Goal: Task Accomplishment & Management: Manage account settings

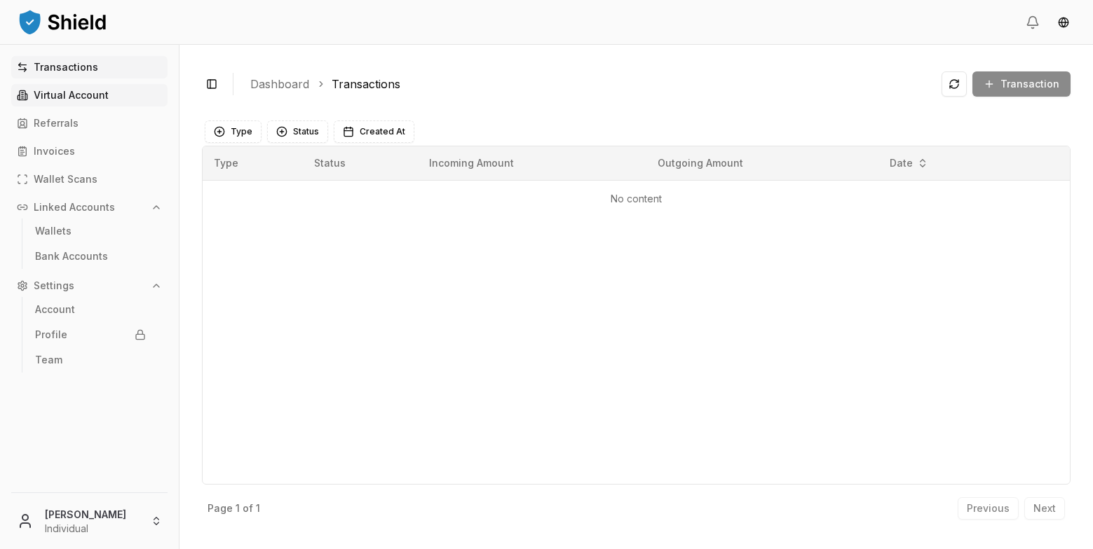
click at [77, 93] on p "Virtual Account" at bounding box center [71, 95] width 75 height 10
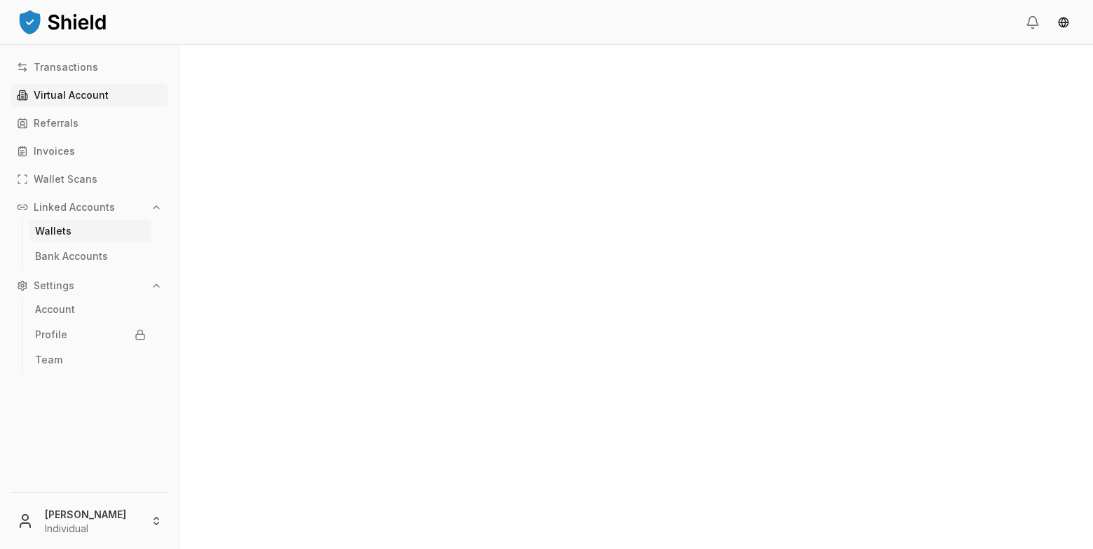
click at [90, 226] on link "Wallets" at bounding box center [90, 231] width 122 height 22
click at [77, 78] on div "Transactions Virtual Account Referrals Invoices Wallet Scans Linked Accounts Wa…" at bounding box center [89, 266] width 179 height 420
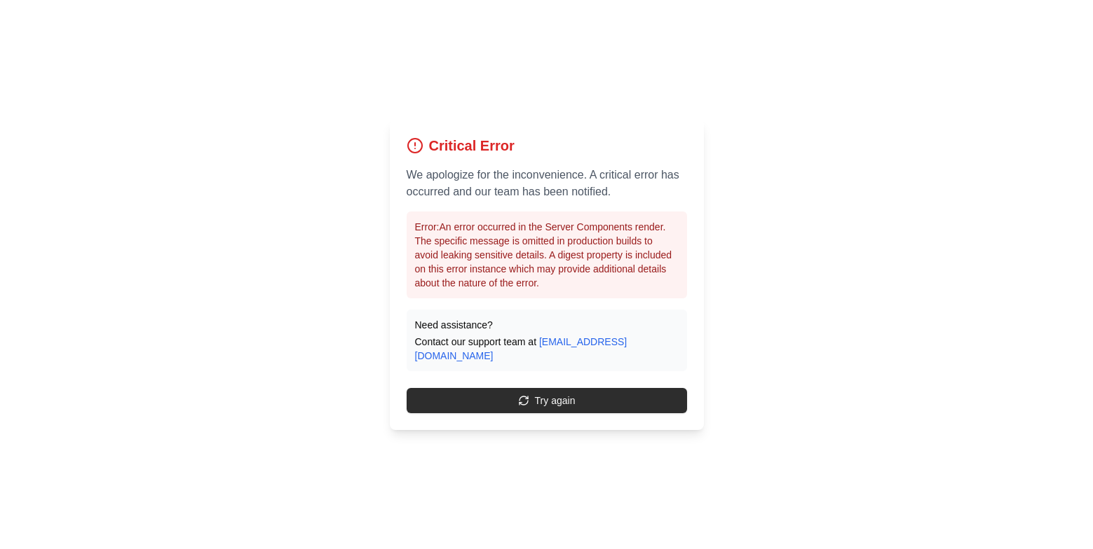
click at [556, 390] on button "Try again" at bounding box center [546, 400] width 280 height 25
click at [542, 388] on button "Try again" at bounding box center [546, 400] width 280 height 25
click at [535, 399] on button "Try again" at bounding box center [546, 400] width 280 height 25
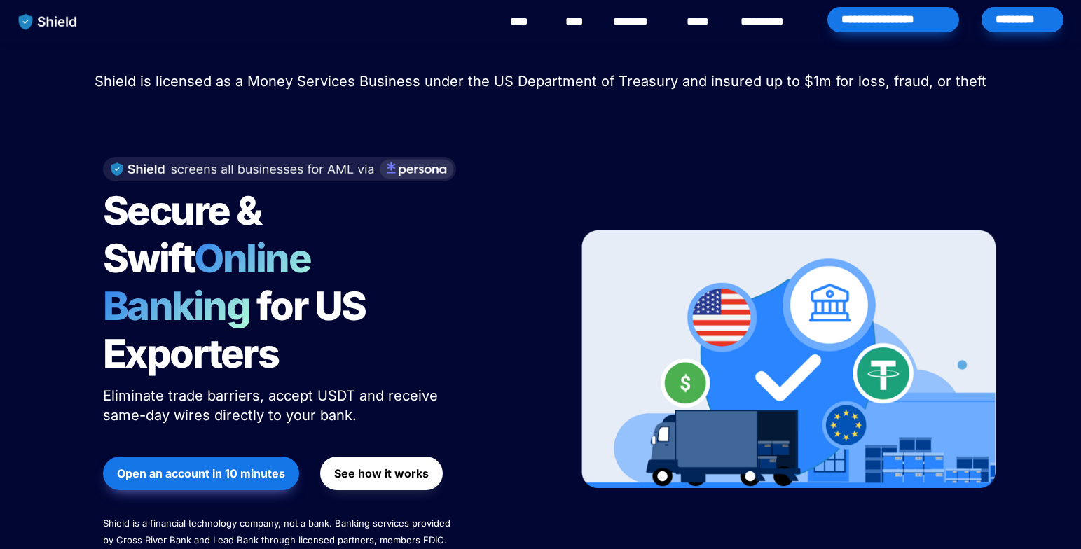
click at [1053, 32] on div "*********" at bounding box center [1023, 19] width 82 height 25
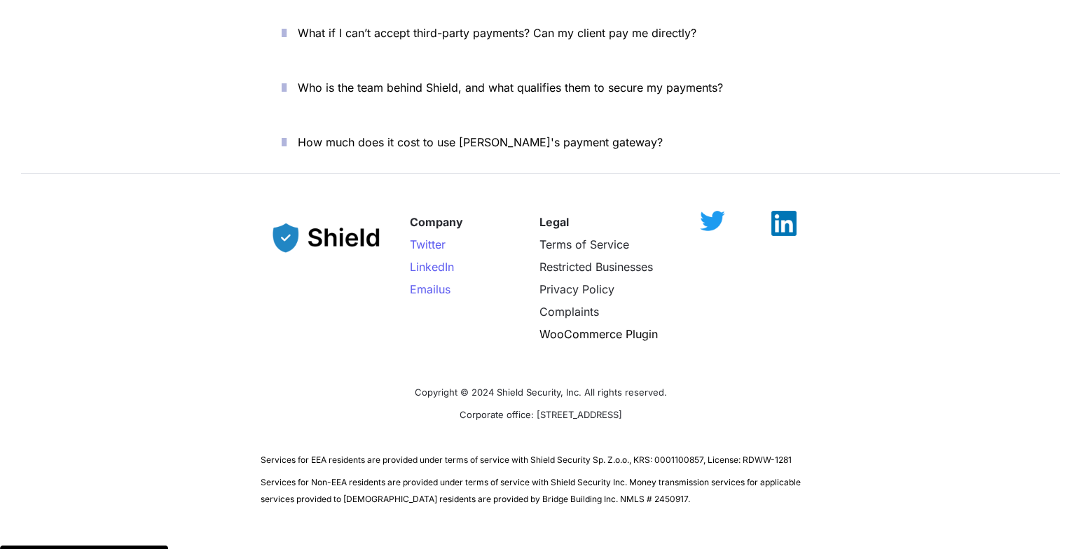
scroll to position [4974, 0]
click at [775, 203] on img at bounding box center [784, 215] width 25 height 25
click at [719, 203] on img at bounding box center [712, 213] width 25 height 20
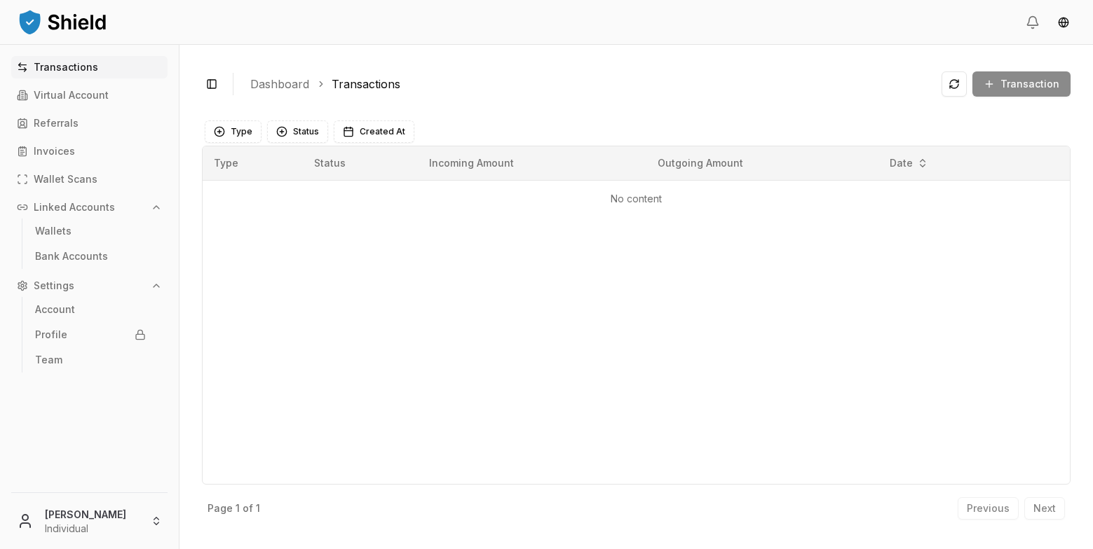
click at [1034, 92] on div "Transaction" at bounding box center [1005, 83] width 129 height 25
click at [966, 91] on button at bounding box center [953, 83] width 25 height 25
click at [76, 184] on p "Wallet Scans" at bounding box center [66, 180] width 64 height 10
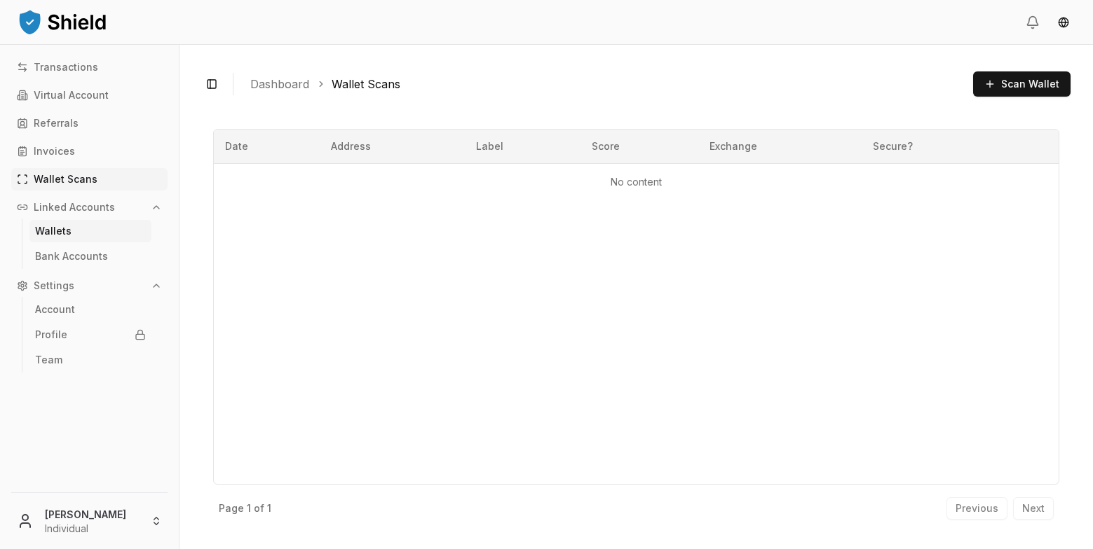
click at [85, 224] on link "Wallets" at bounding box center [90, 231] width 122 height 22
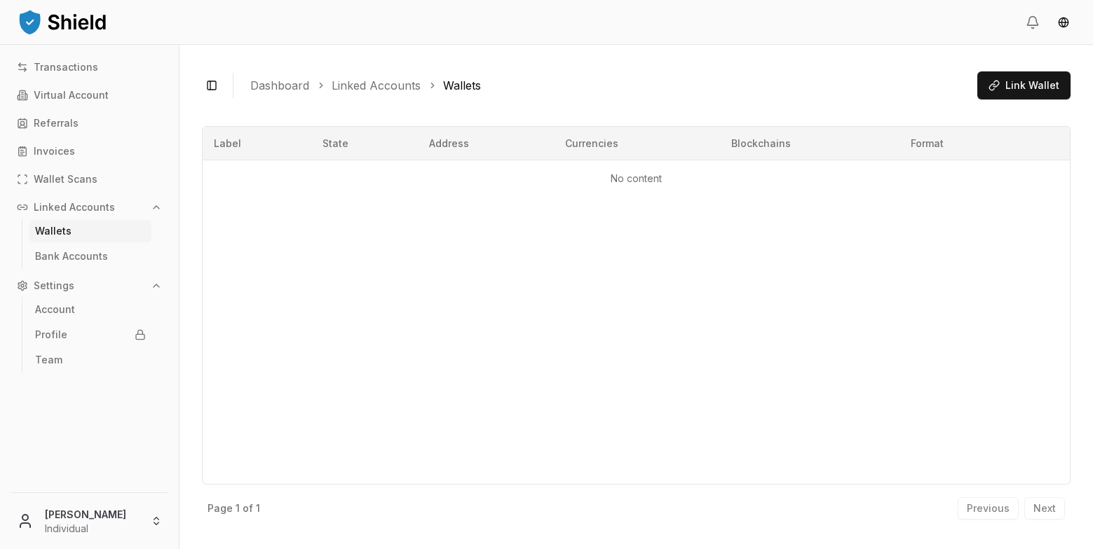
click at [1006, 70] on div "Toggle Sidebar Dashboard Linked Accounts Wallets Link Wallet" at bounding box center [636, 85] width 868 height 36
click at [1005, 81] on button "Link Wallet" at bounding box center [1023, 85] width 93 height 28
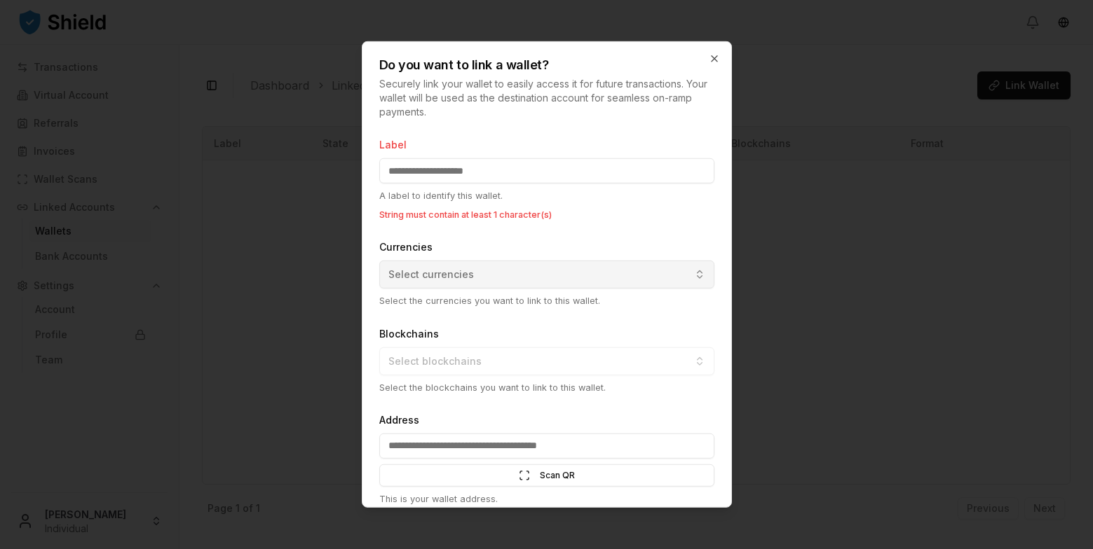
click at [440, 247] on div "Currencies Select currencies Select the currencies you want to link to this wal…" at bounding box center [546, 272] width 335 height 69
click at [466, 177] on input "Label" at bounding box center [546, 170] width 335 height 25
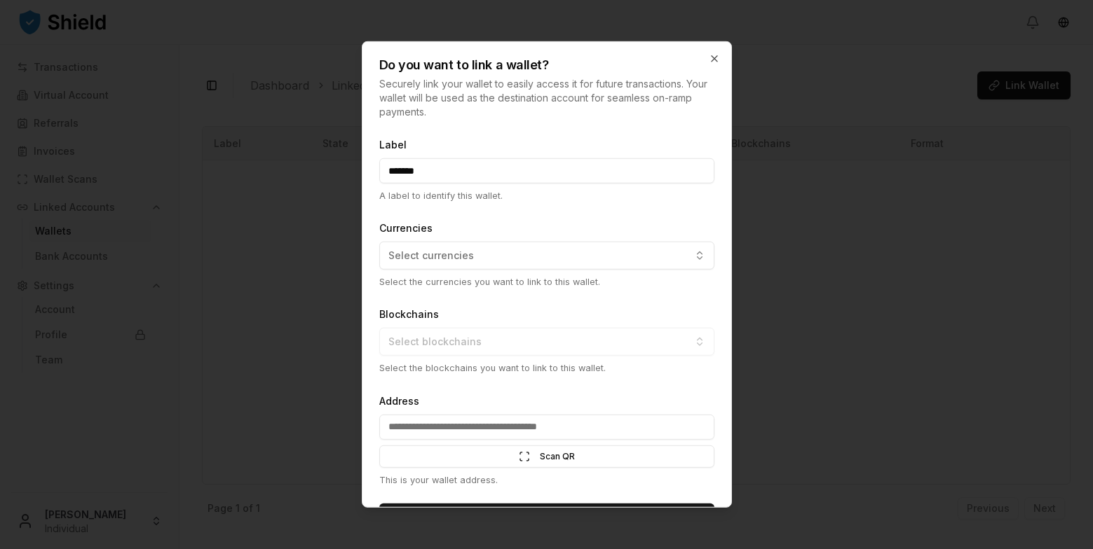
scroll to position [39, 0]
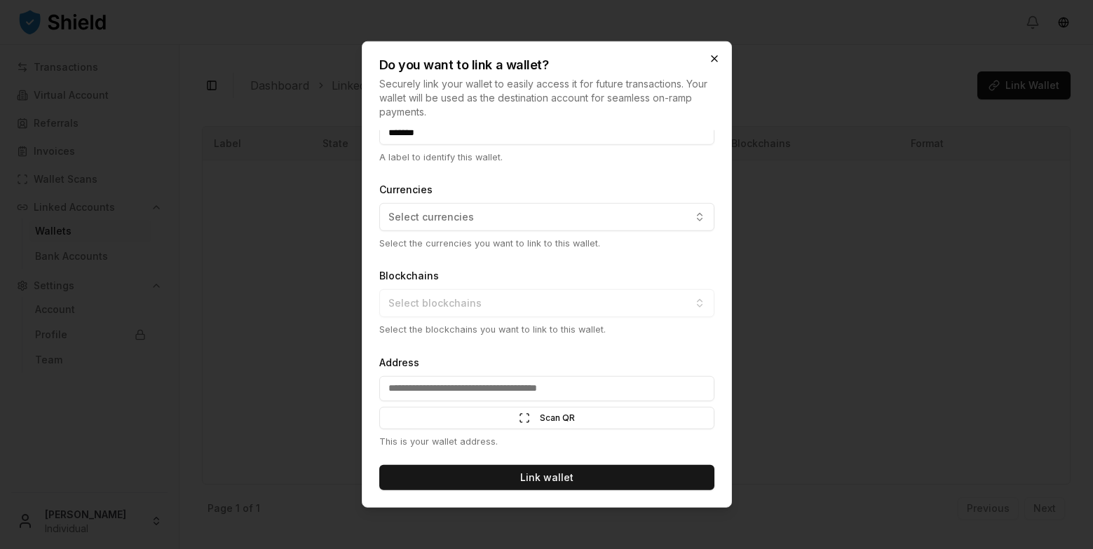
type input "*******"
click at [709, 62] on icon "button" at bounding box center [714, 58] width 11 height 11
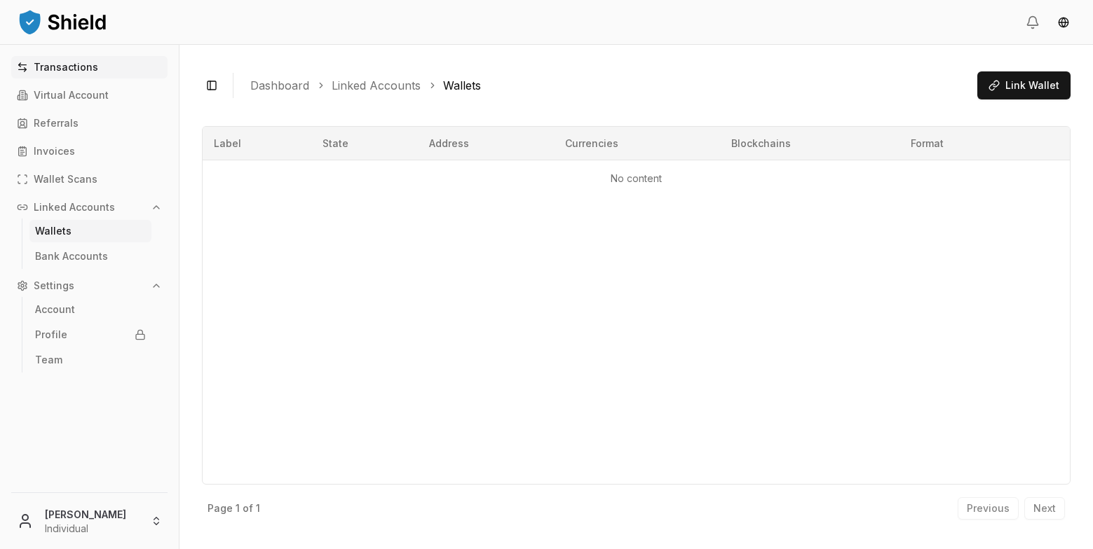
click at [78, 65] on p "Transactions" at bounding box center [66, 67] width 64 height 10
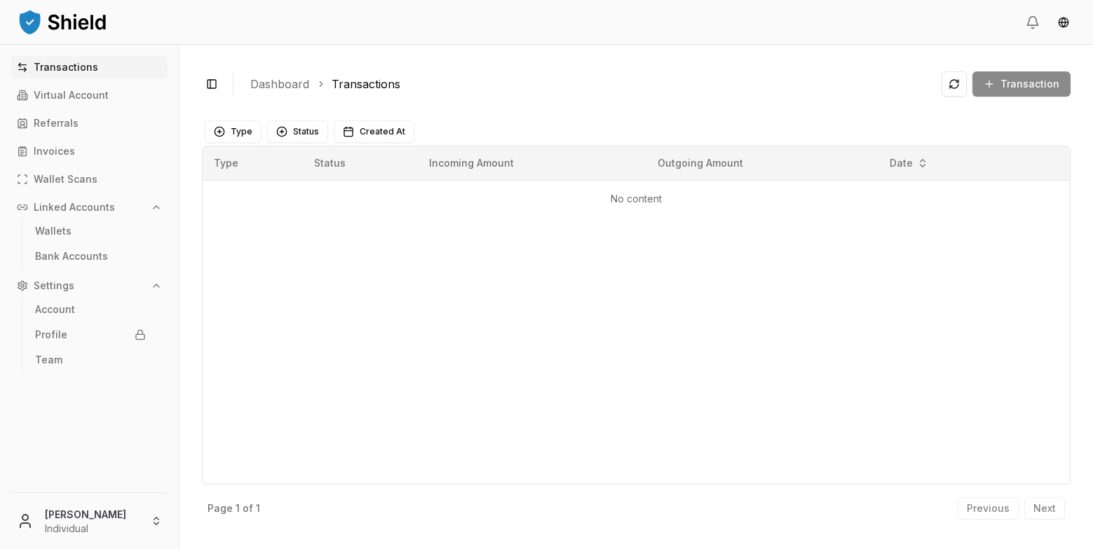
click at [1004, 85] on div "Transaction" at bounding box center [1005, 83] width 129 height 25
click at [238, 125] on button "Type" at bounding box center [233, 132] width 57 height 22
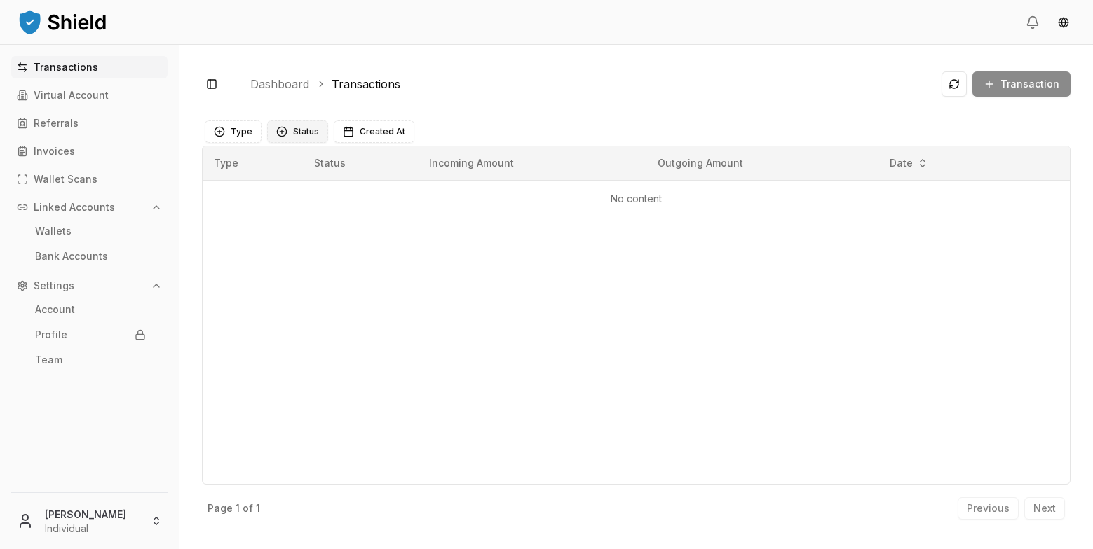
click at [299, 128] on button "Status" at bounding box center [297, 132] width 61 height 22
click at [1008, 81] on div "Transaction" at bounding box center [1005, 83] width 129 height 25
click at [959, 83] on button at bounding box center [953, 83] width 25 height 25
click at [93, 255] on p "Bank Accounts" at bounding box center [71, 257] width 73 height 10
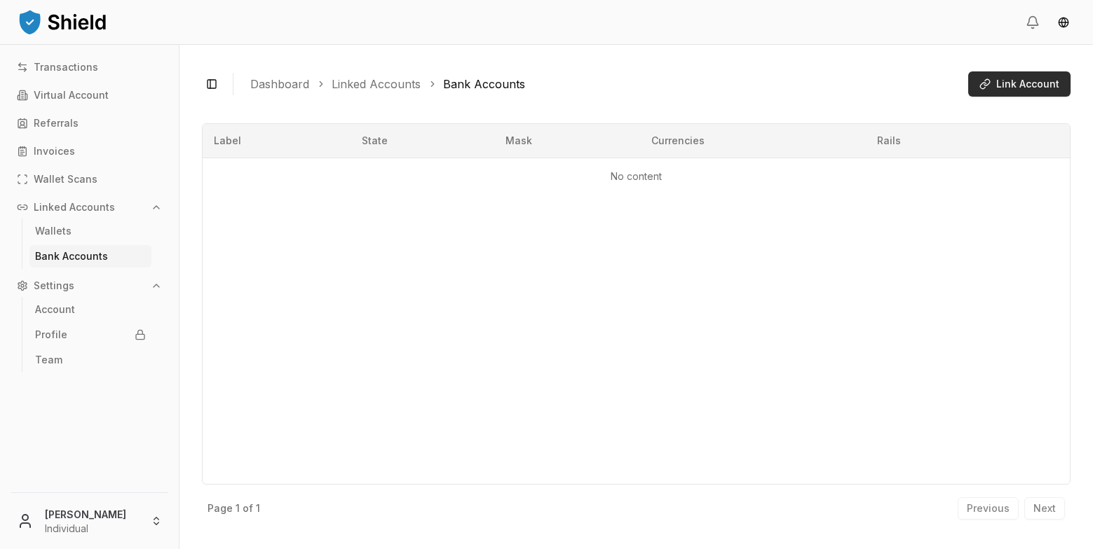
click at [1016, 87] on span "Link Account" at bounding box center [1027, 84] width 63 height 14
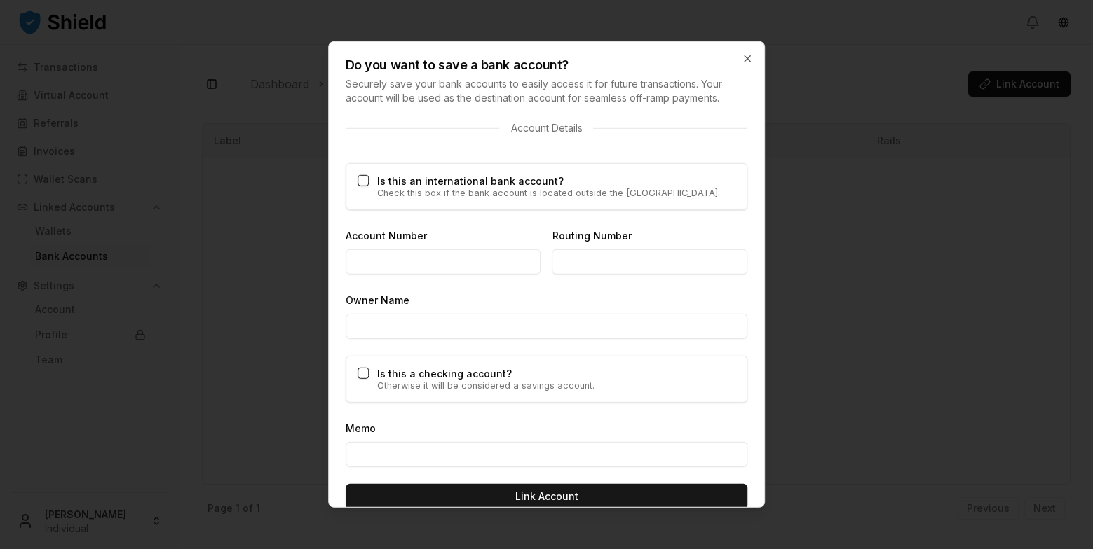
scroll to position [823, 0]
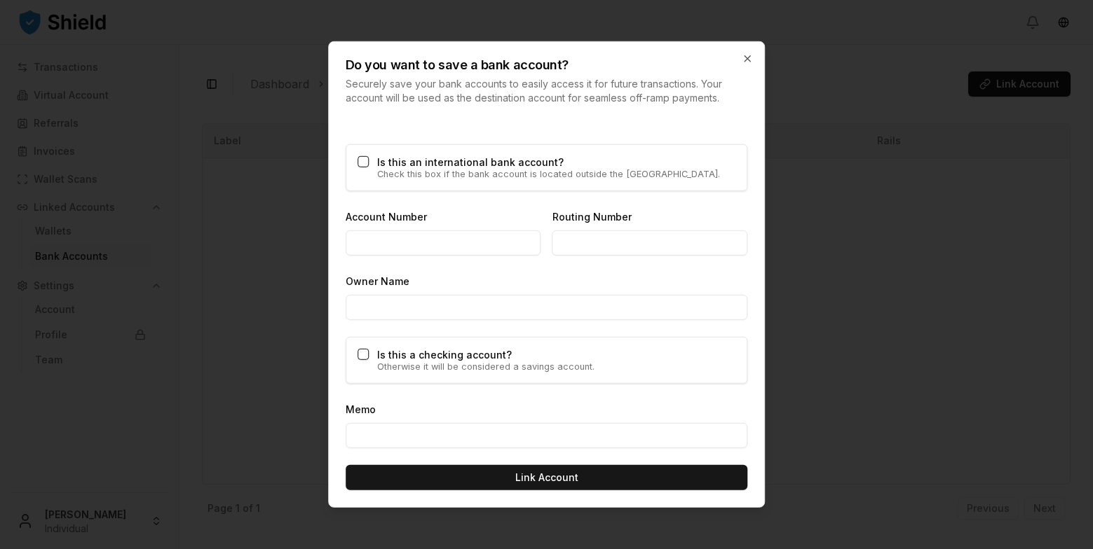
click at [425, 356] on label "Is this a checking account?" at bounding box center [444, 355] width 135 height 12
click at [369, 356] on button "Is this a checking account?" at bounding box center [362, 354] width 11 height 11
click at [420, 247] on input "Account Number" at bounding box center [444, 243] width 196 height 25
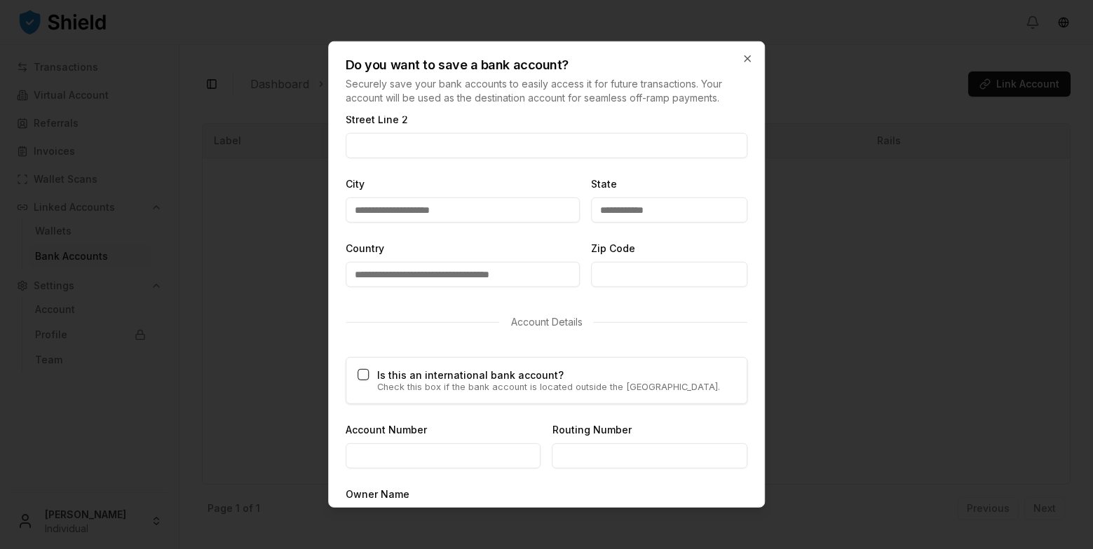
scroll to position [613, 0]
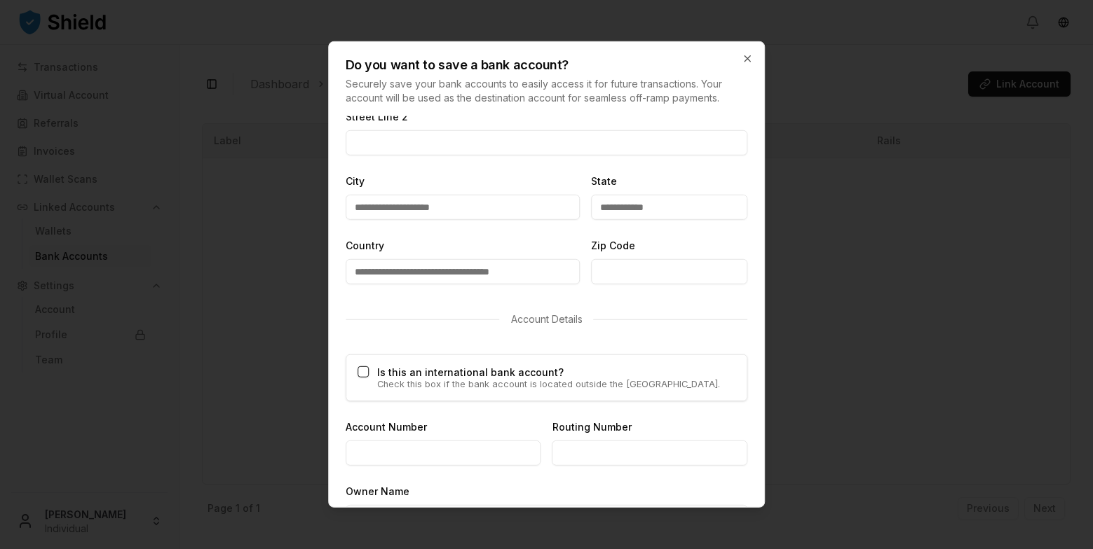
click at [531, 366] on div "Is this an international bank account? Check this box if the bank account is lo…" at bounding box center [547, 378] width 402 height 47
click at [528, 371] on label "Is this an international bank account?" at bounding box center [470, 373] width 186 height 12
click at [369, 371] on button "Is this an international bank account?" at bounding box center [362, 372] width 11 height 11
click at [513, 381] on p "Check this box if the bank account is located outside the [GEOGRAPHIC_DATA]." at bounding box center [548, 385] width 343 height 9
click at [748, 57] on icon "button" at bounding box center [746, 58] width 11 height 11
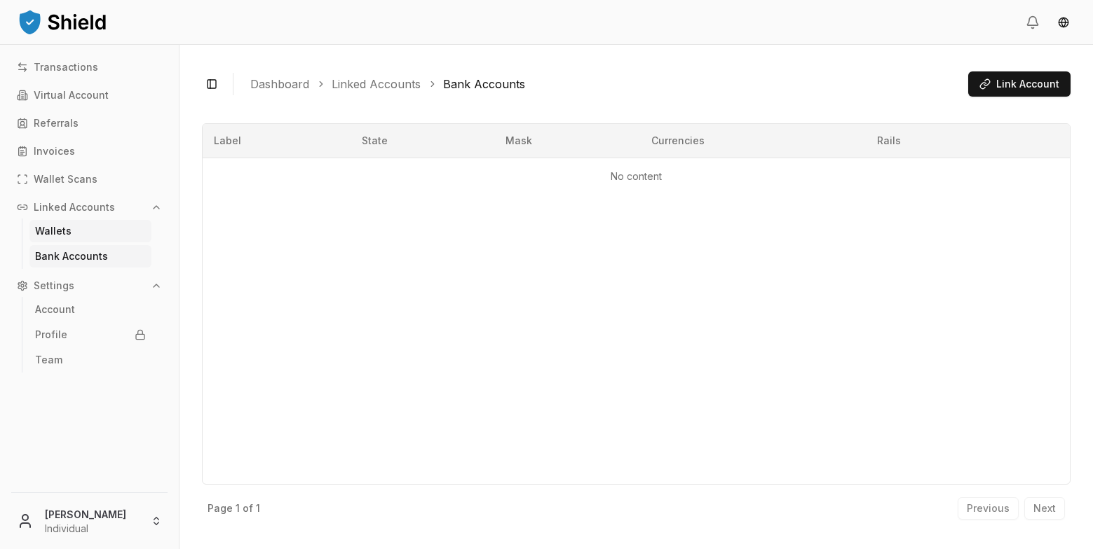
click at [74, 228] on link "Wallets" at bounding box center [90, 231] width 122 height 22
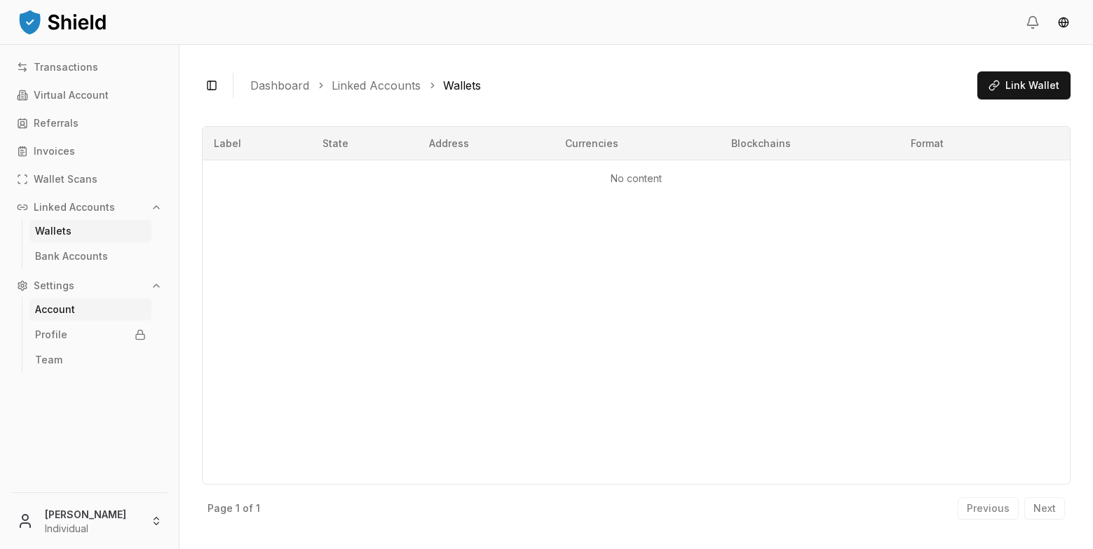
click at [71, 311] on p "Account" at bounding box center [55, 310] width 40 height 10
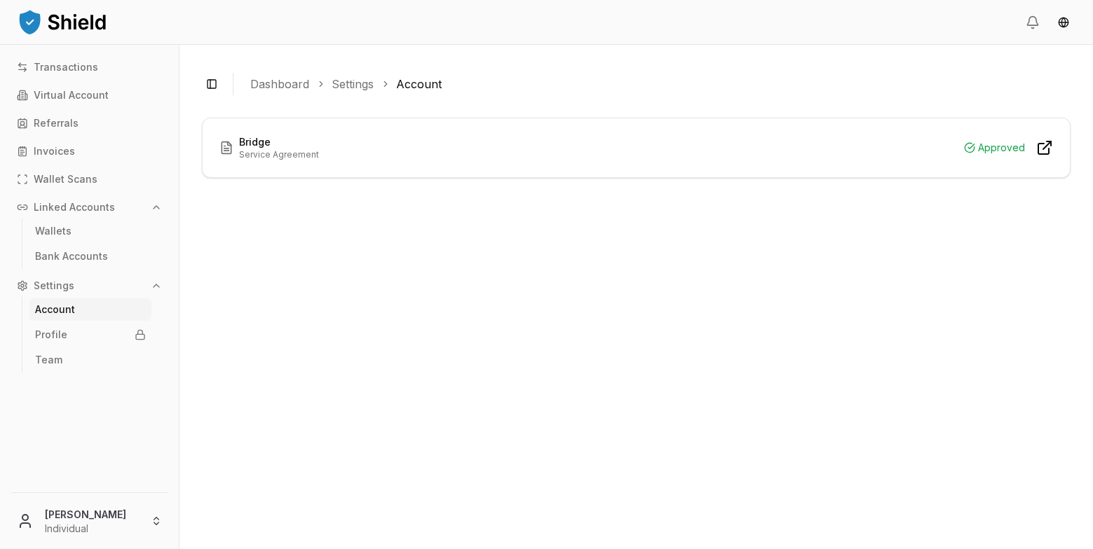
click at [463, 524] on div "Bridge Service Agreement Approved" at bounding box center [636, 322] width 868 height 409
click at [62, 226] on p "Wallets" at bounding box center [53, 231] width 36 height 10
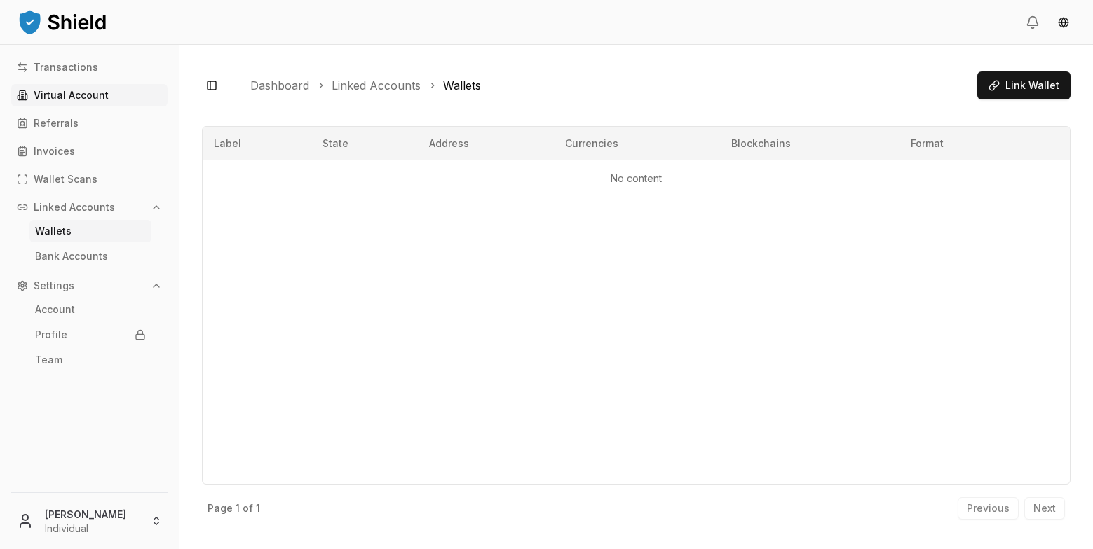
click at [85, 104] on link "Virtual Account" at bounding box center [89, 95] width 156 height 22
